Goal: Check status: Check status

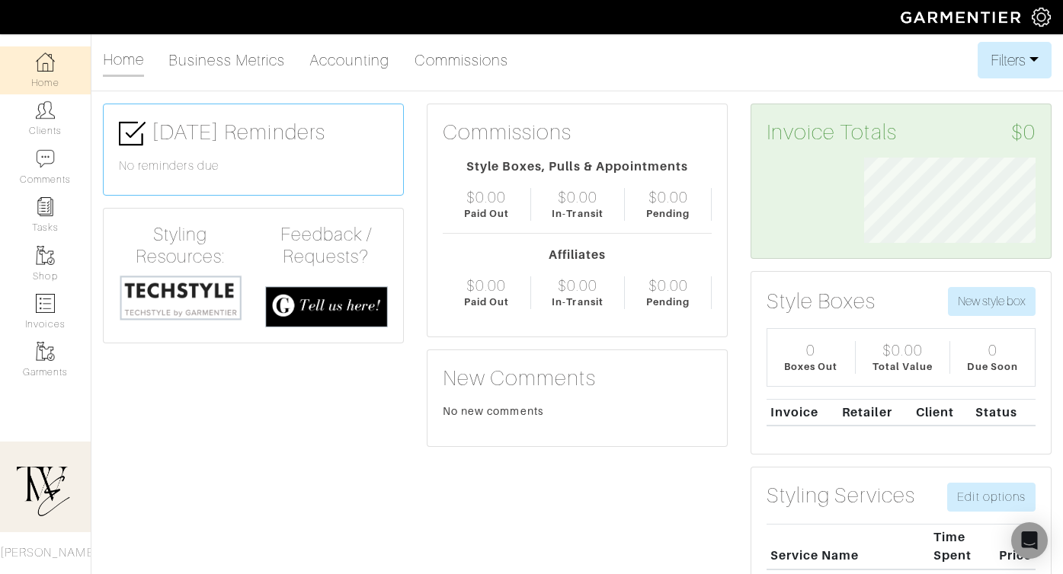
scroll to position [85, 194]
click at [59, 117] on link "Clients" at bounding box center [45, 118] width 91 height 48
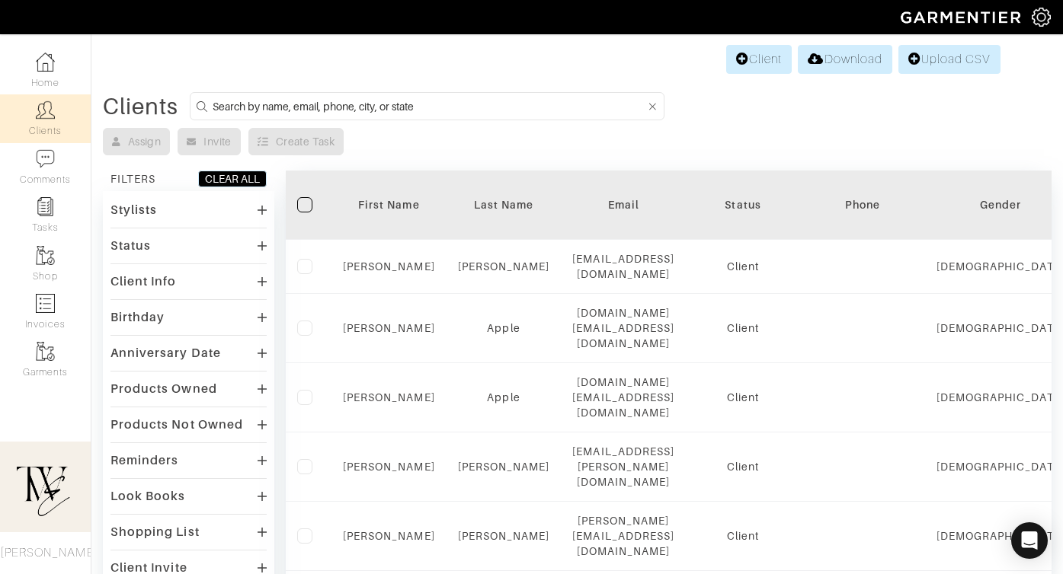
click at [400, 195] on th "First Name" at bounding box center [388, 205] width 115 height 69
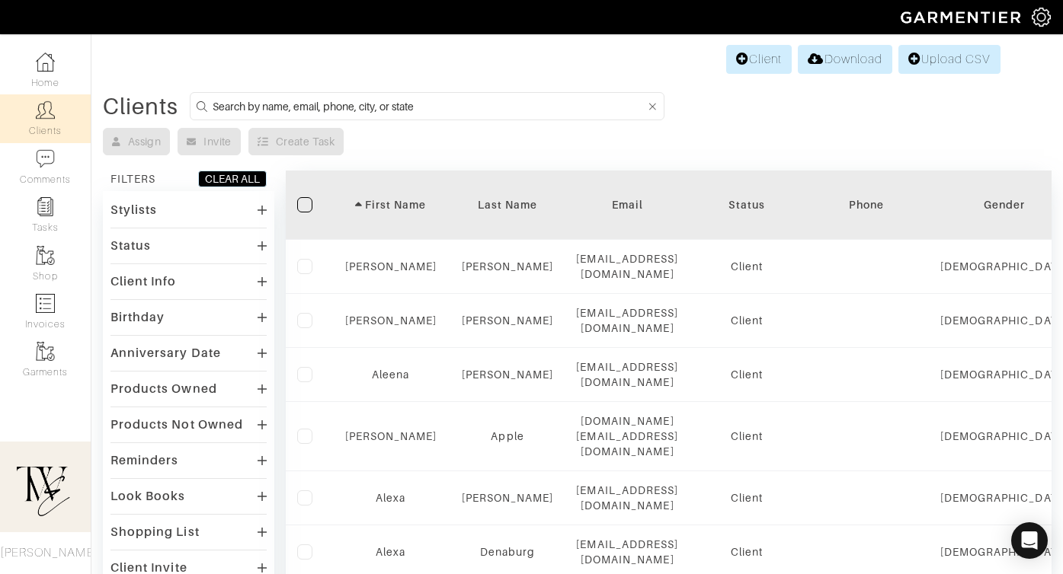
click at [390, 202] on div "First Name" at bounding box center [391, 204] width 96 height 15
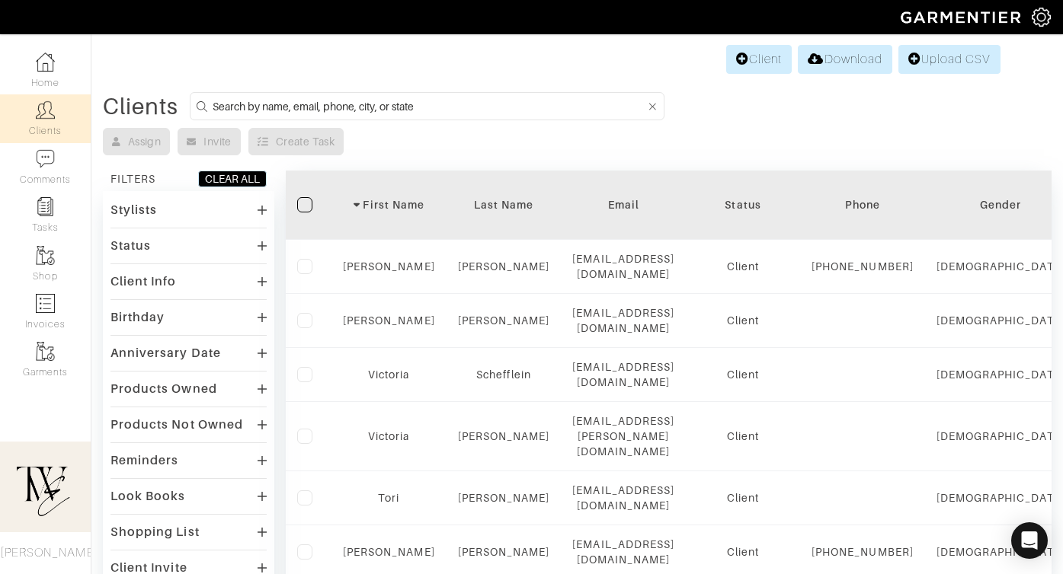
click at [390, 202] on div "First Name" at bounding box center [389, 204] width 92 height 15
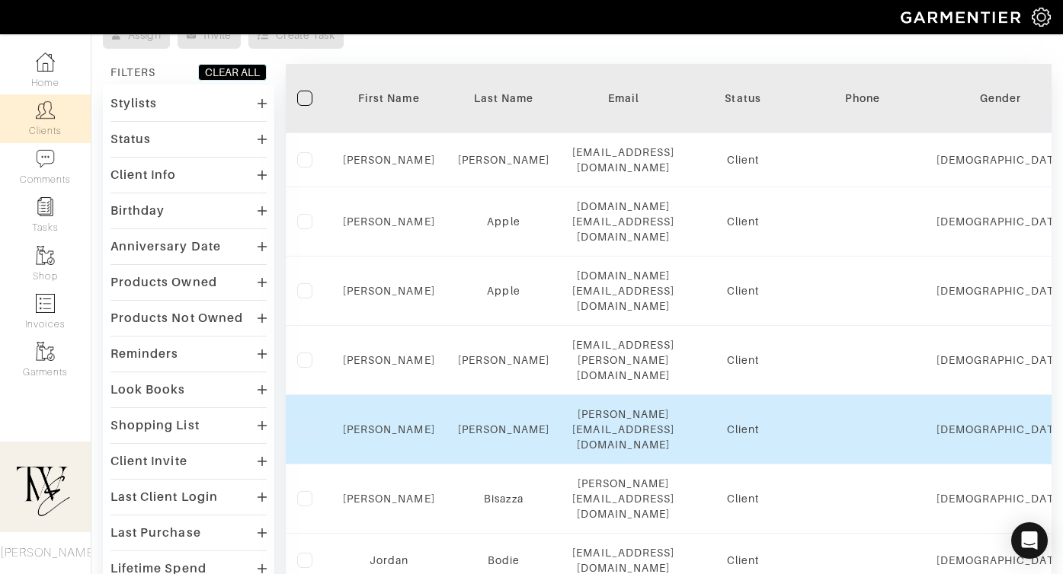
scroll to position [109, 0]
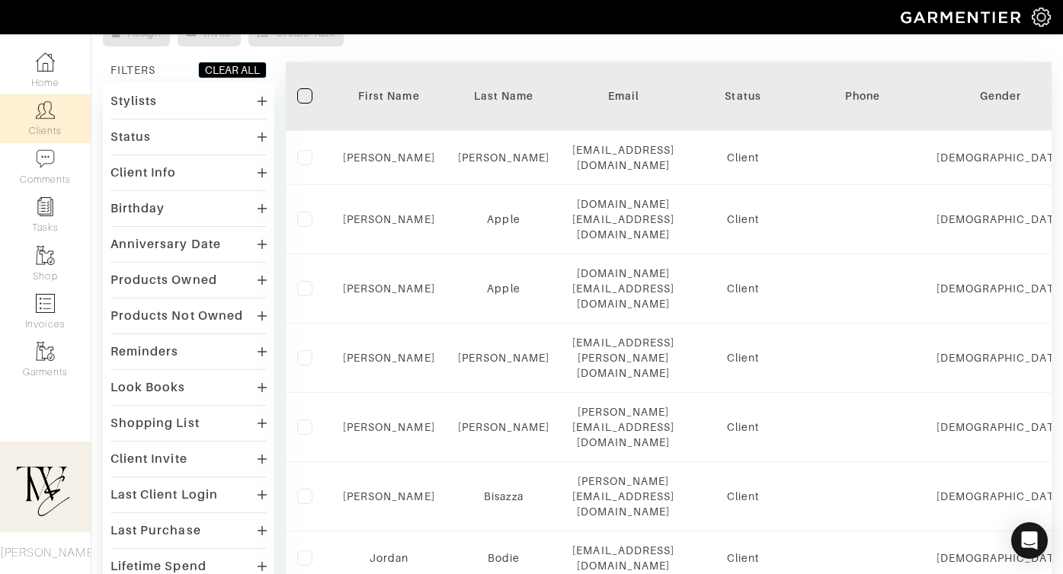
click at [382, 75] on th "First Name" at bounding box center [388, 96] width 115 height 69
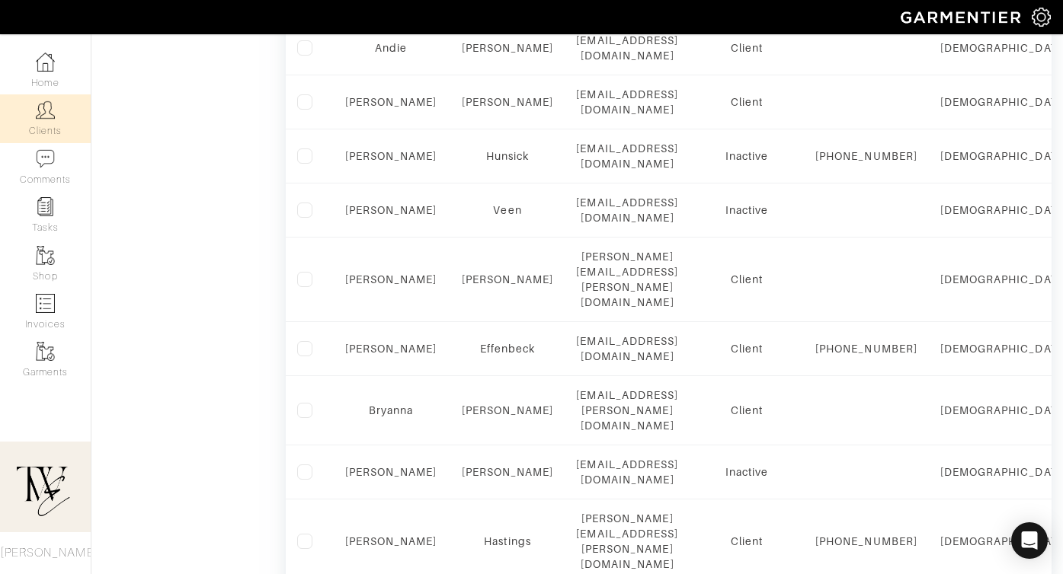
scroll to position [1030, 0]
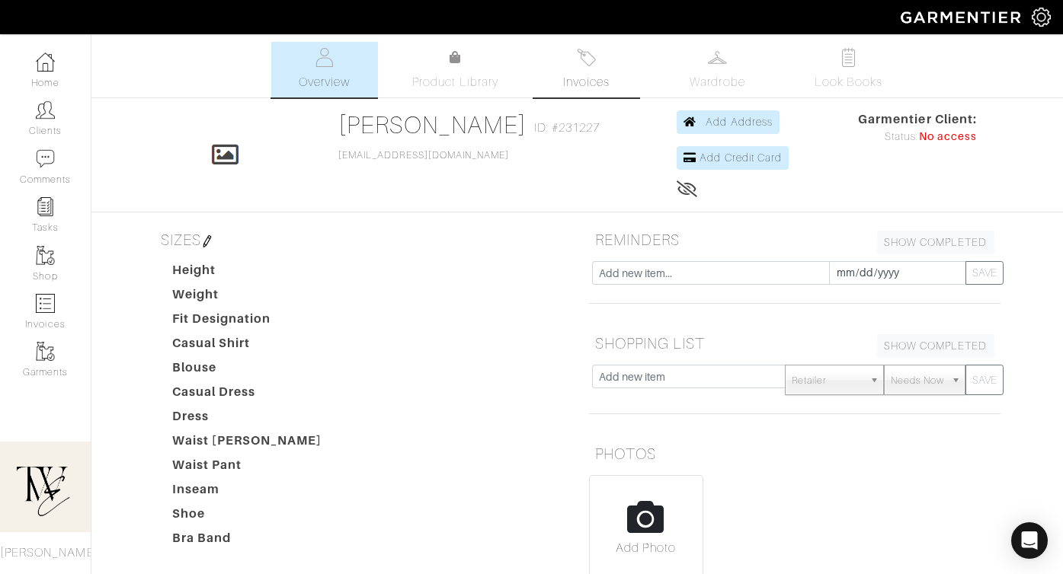
click at [587, 59] on img at bounding box center [586, 57] width 19 height 19
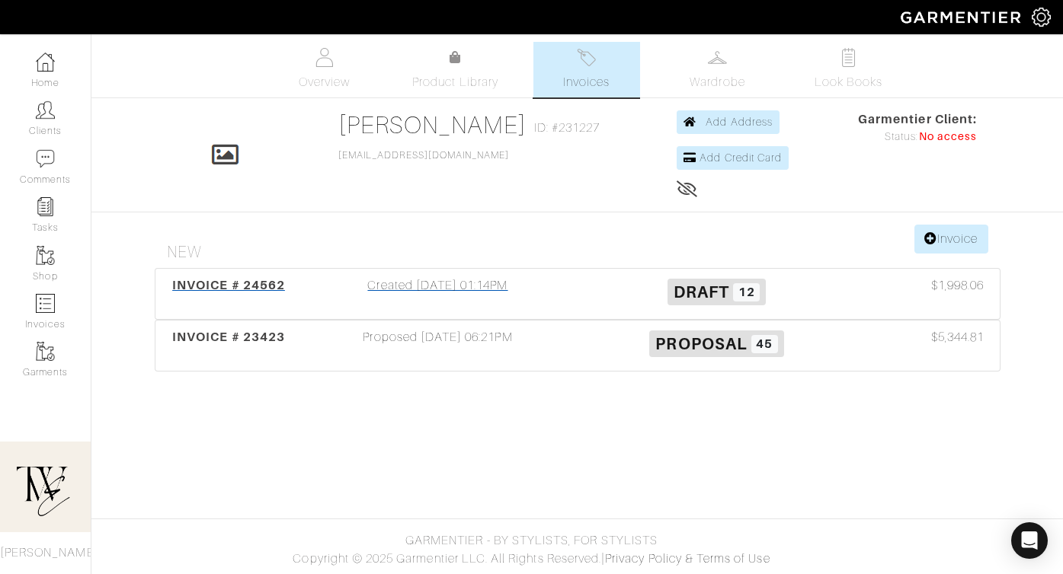
click at [264, 293] on div "INVOICE # 24562" at bounding box center [228, 294] width 139 height 35
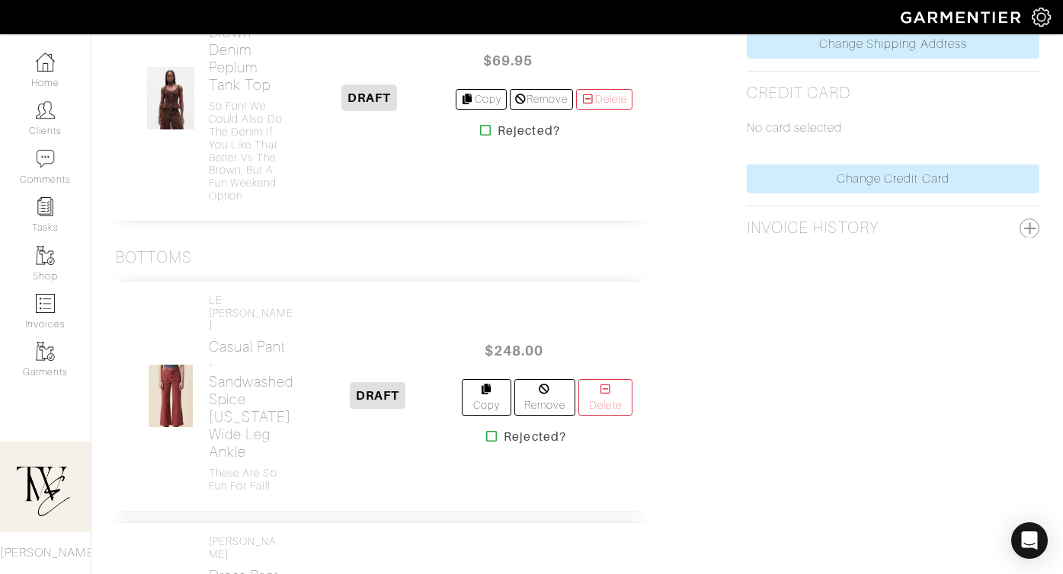
scroll to position [1036, 0]
